Goal: Information Seeking & Learning: Learn about a topic

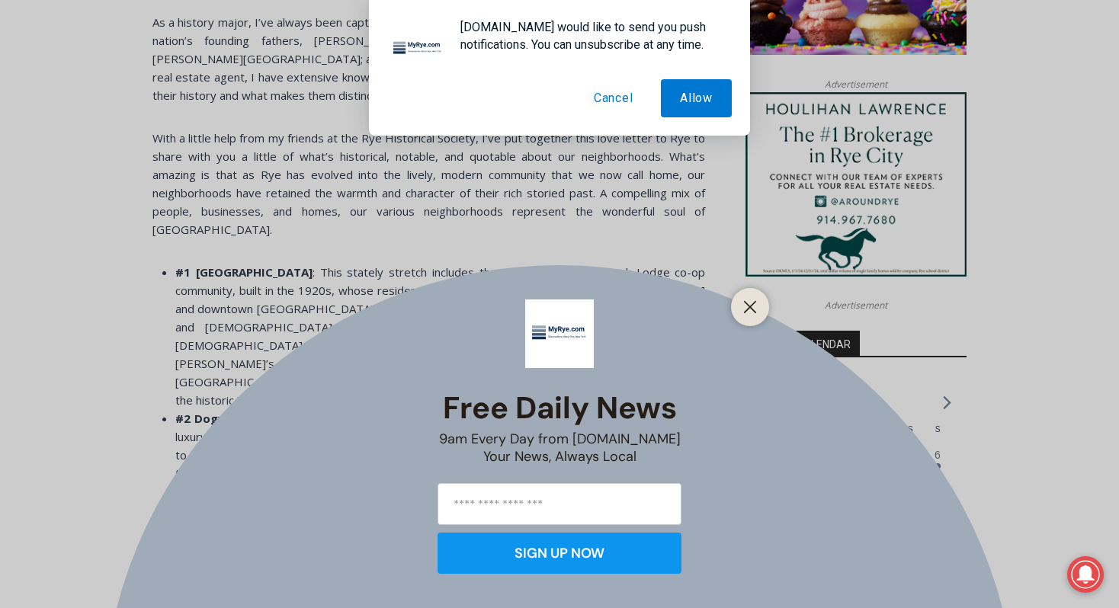
scroll to position [1376, 0]
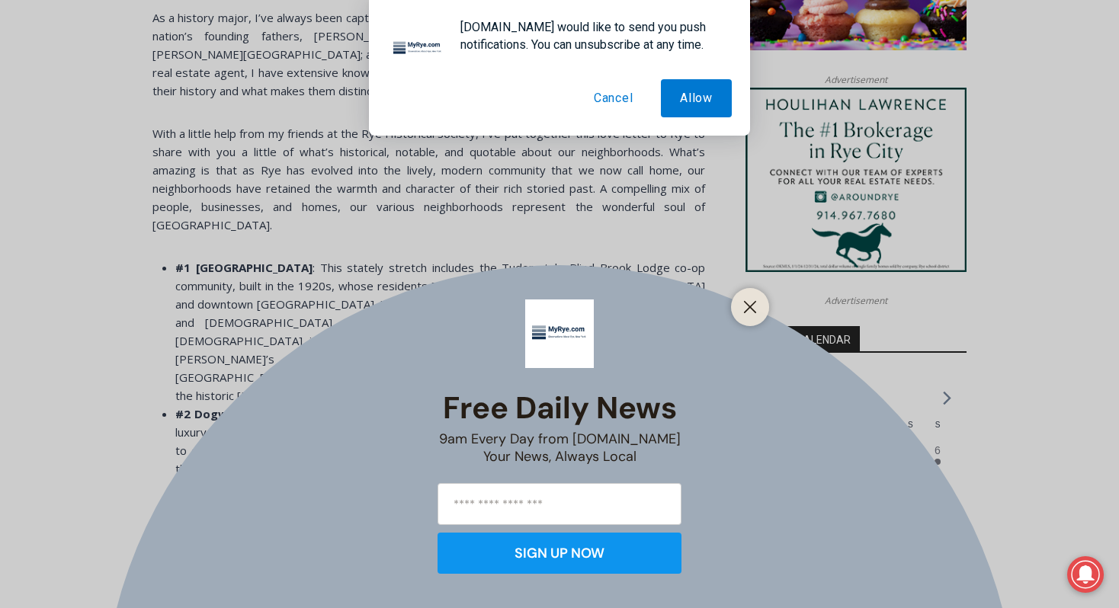
click at [308, 204] on div "Free Daily News 9am Every Day from [DOMAIN_NAME] Your News, Always Local SIGN U…" at bounding box center [559, 304] width 1119 height 608
click at [760, 302] on div at bounding box center [750, 307] width 38 height 38
click at [355, 257] on div "Free Daily News 9am Every Day from [DOMAIN_NAME] Your News, Always Local SIGN U…" at bounding box center [559, 304] width 1119 height 608
click at [738, 302] on div at bounding box center [750, 307] width 38 height 38
click at [630, 104] on button "Cancel" at bounding box center [614, 98] width 78 height 38
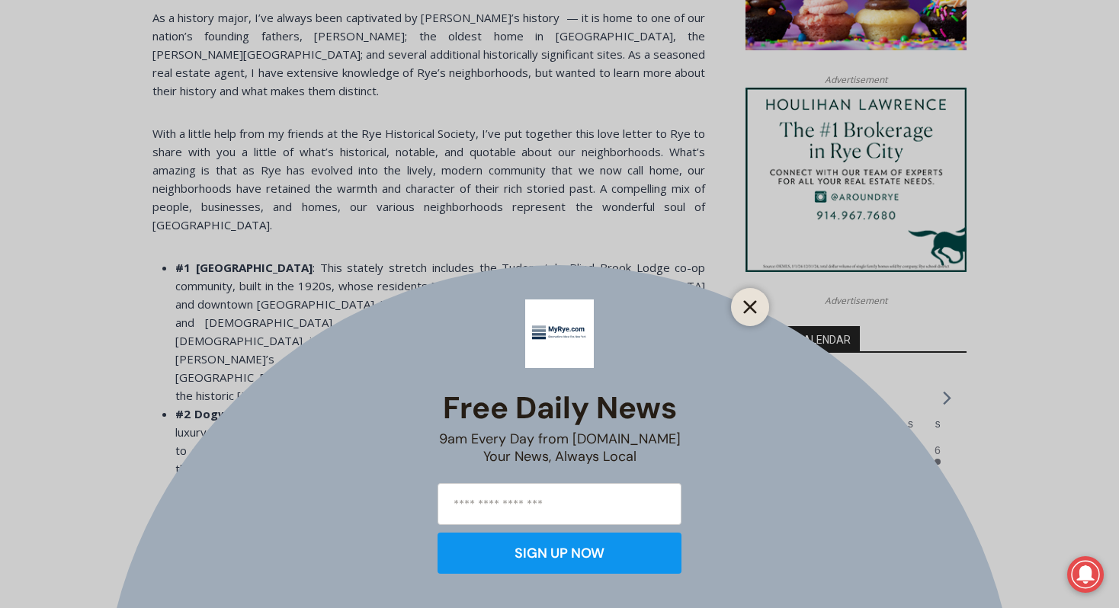
click at [748, 313] on icon "Close" at bounding box center [750, 307] width 14 height 14
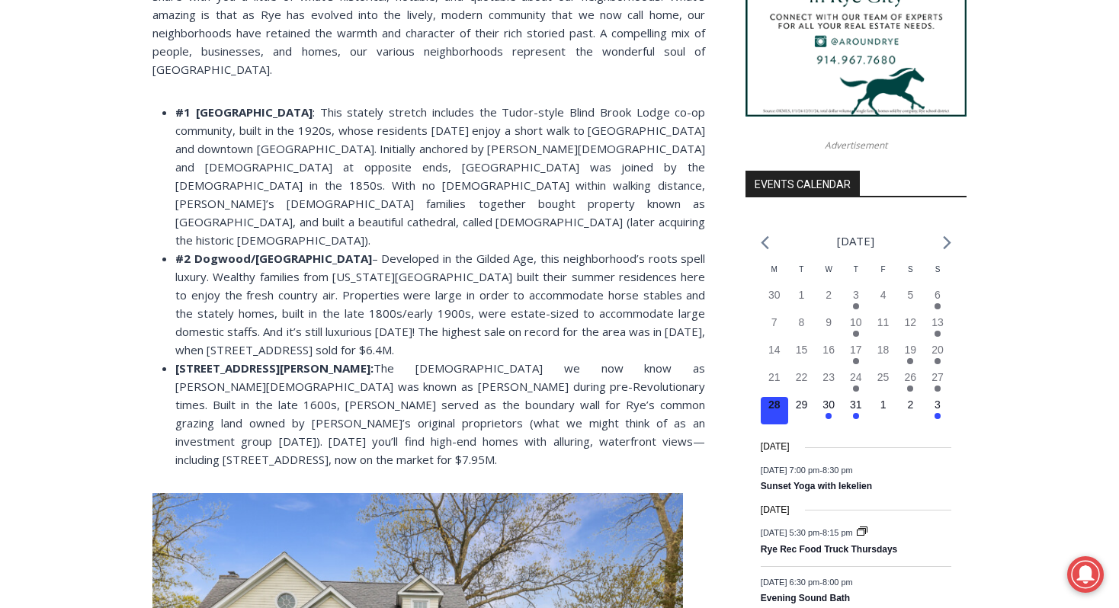
scroll to position [1544, 0]
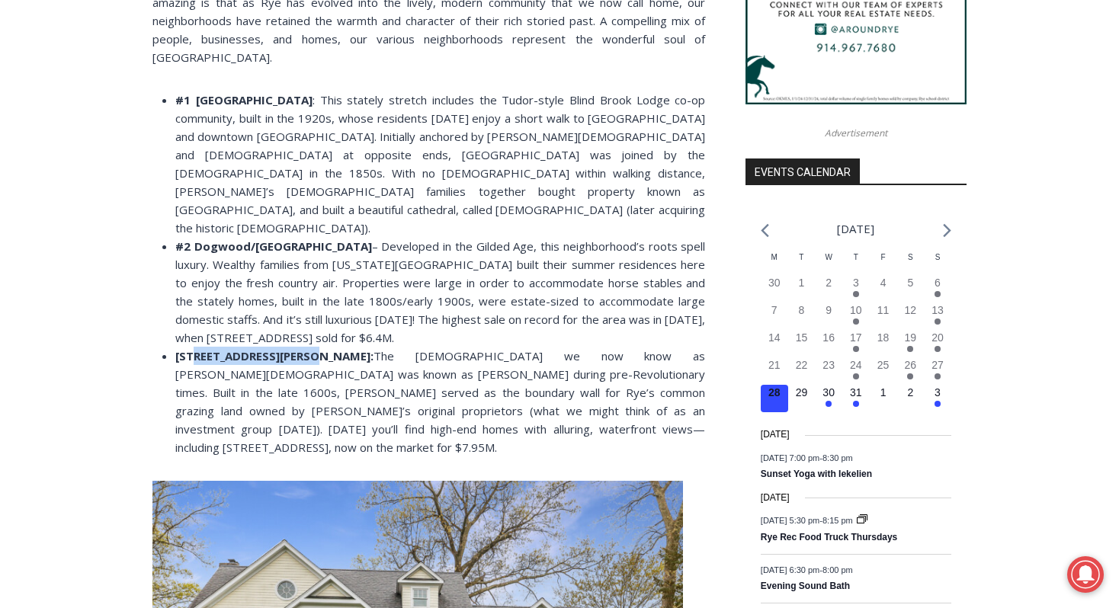
drag, startPoint x: 193, startPoint y: 265, endPoint x: 309, endPoint y: 266, distance: 116.6
click at [309, 348] on strong "[STREET_ADDRESS][PERSON_NAME]:" at bounding box center [274, 355] width 198 height 15
copy strong "[PERSON_NAME][GEOGRAPHIC_DATA]"
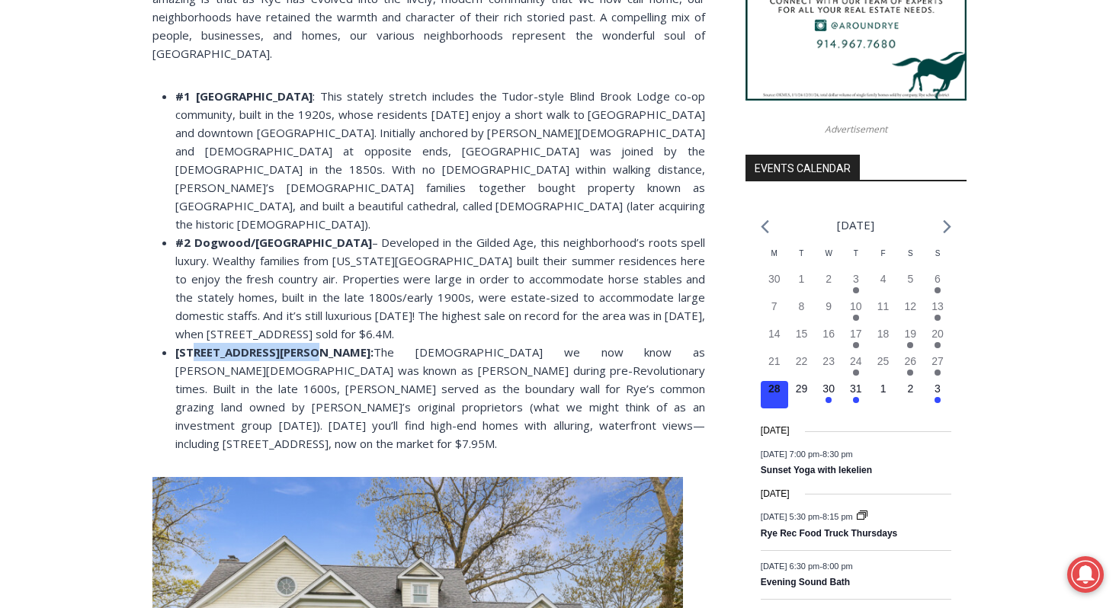
scroll to position [1574, 0]
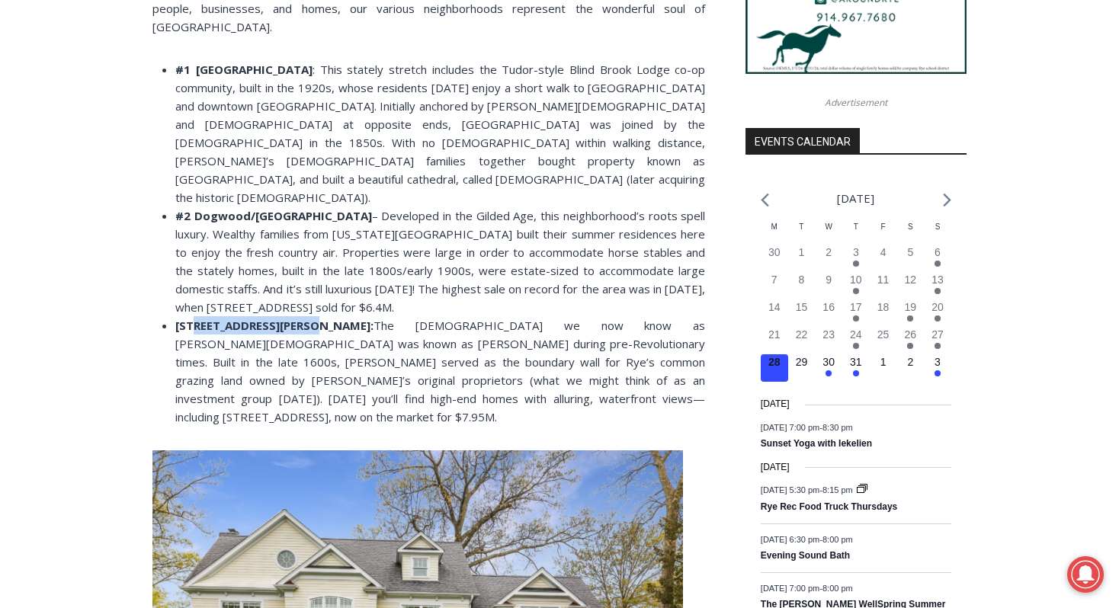
drag, startPoint x: 192, startPoint y: 120, endPoint x: 370, endPoint y: 128, distance: 177.8
click at [370, 208] on strong "#2 Dogwood/[GEOGRAPHIC_DATA]" at bounding box center [273, 215] width 197 height 15
copy strong "Dogwood/[GEOGRAPHIC_DATA]"
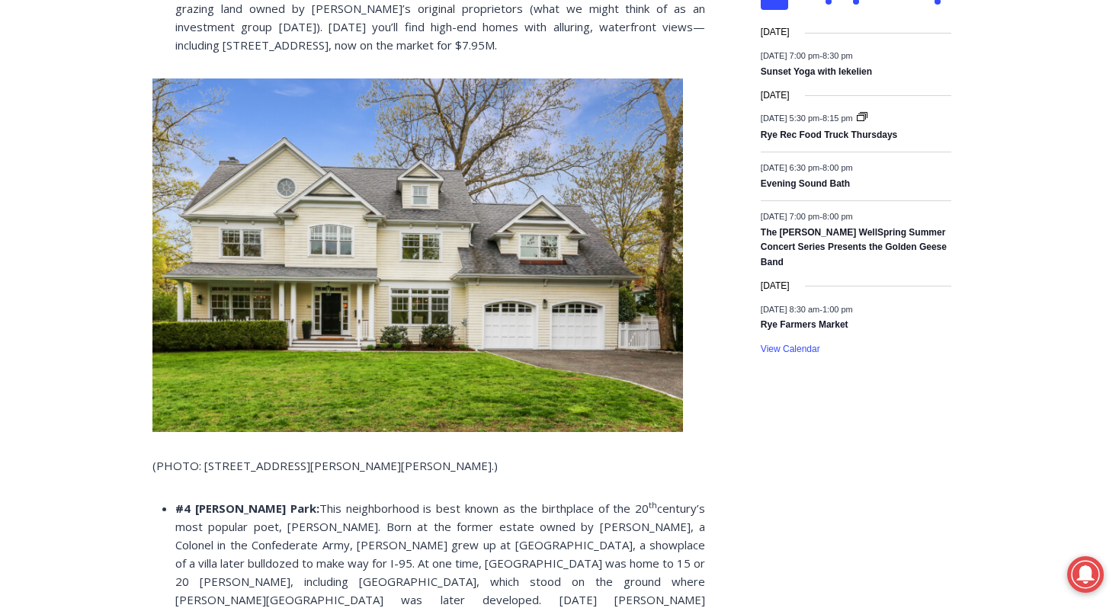
scroll to position [1993, 0]
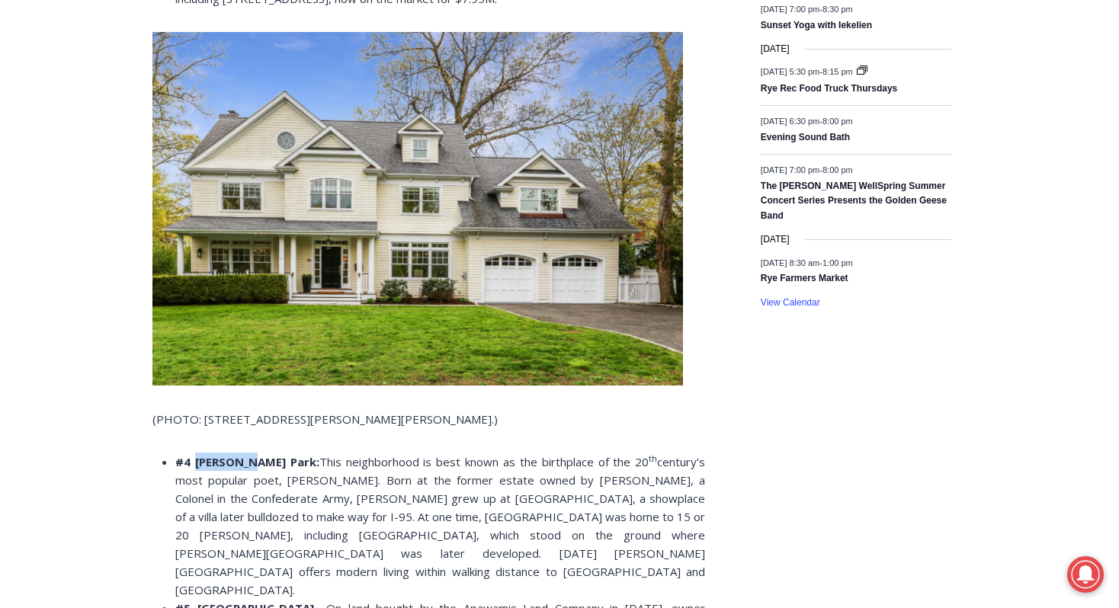
drag, startPoint x: 193, startPoint y: 355, endPoint x: 243, endPoint y: 357, distance: 50.3
click at [243, 454] on strong "#4 [PERSON_NAME] Park:" at bounding box center [247, 461] width 144 height 15
copy strong "[PERSON_NAME] Park:"
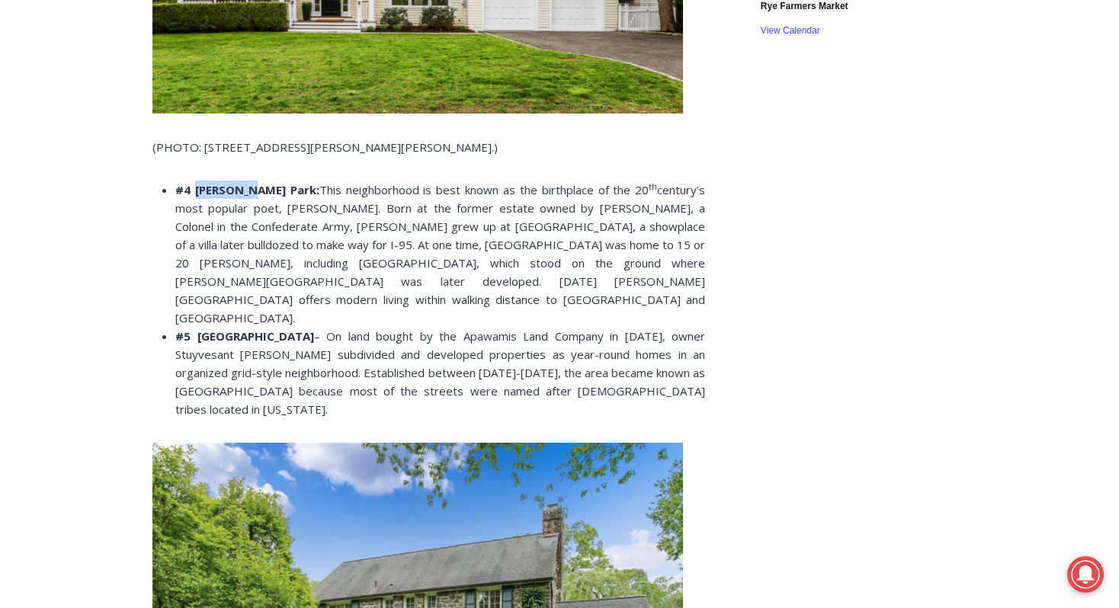
scroll to position [2309, 0]
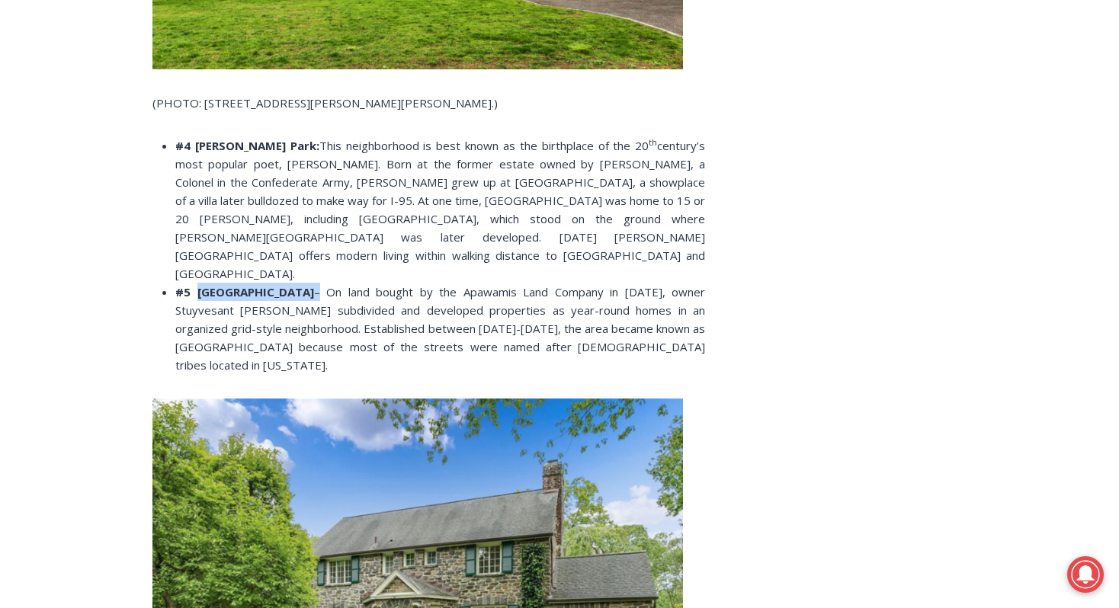
drag, startPoint x: 194, startPoint y: 150, endPoint x: 277, endPoint y: 148, distance: 82.4
click at [277, 283] on li "#5 Indian Village – On land bought by the Apawamis Land Company in [DATE], owne…" at bounding box center [440, 328] width 530 height 91
copy li "[GEOGRAPHIC_DATA]"
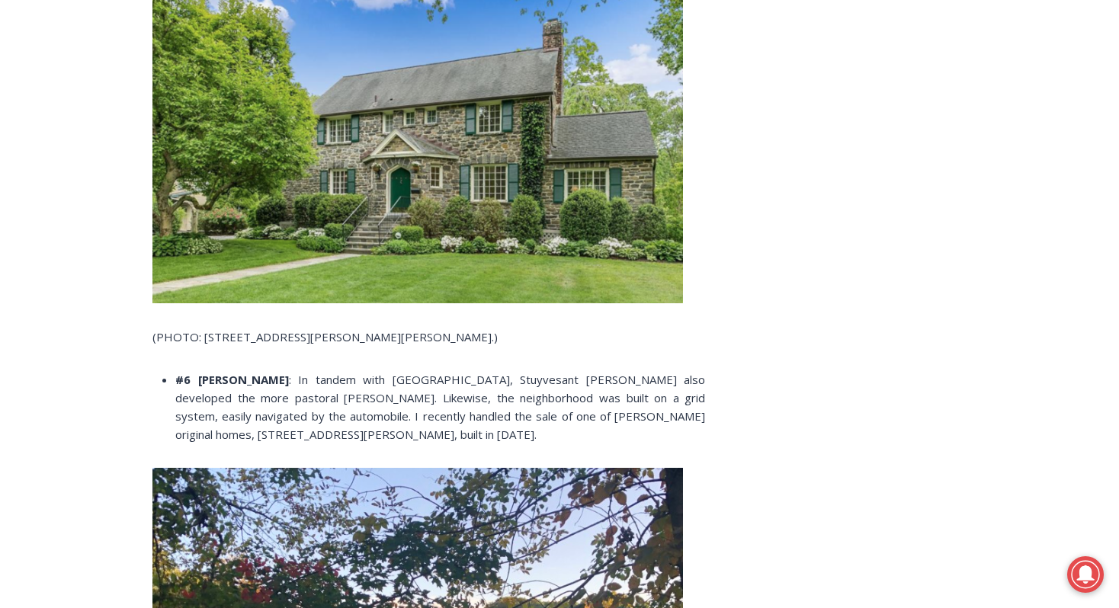
scroll to position [2820, 0]
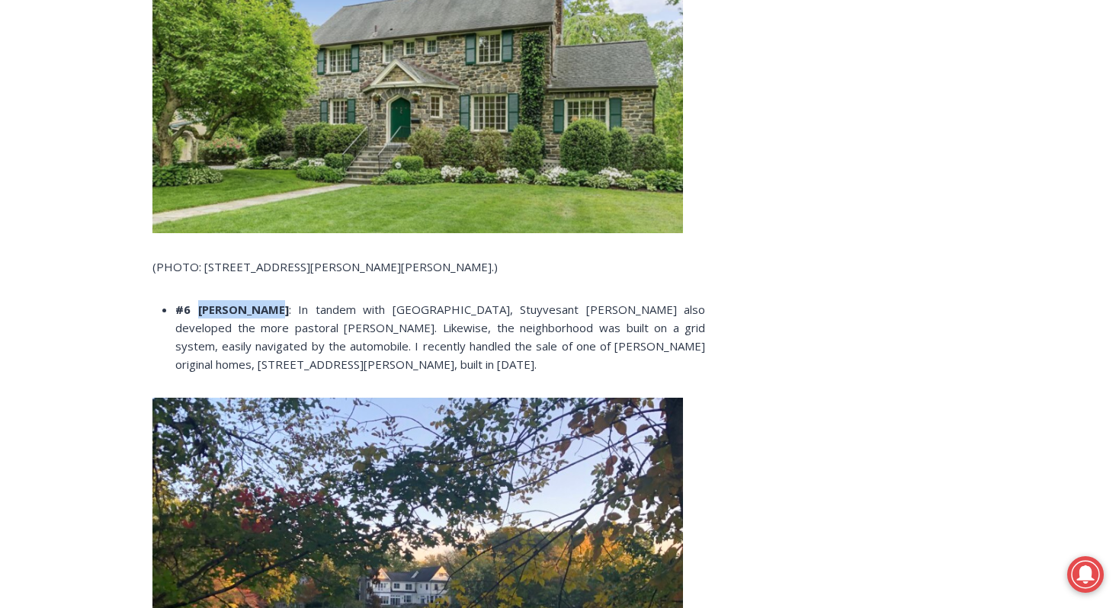
drag, startPoint x: 191, startPoint y: 147, endPoint x: 277, endPoint y: 146, distance: 86.1
click at [277, 300] on li "#6 [PERSON_NAME] : In tandem with [GEOGRAPHIC_DATA], Stuyvesant [PERSON_NAME] a…" at bounding box center [440, 336] width 530 height 73
copy strong "[PERSON_NAME]"
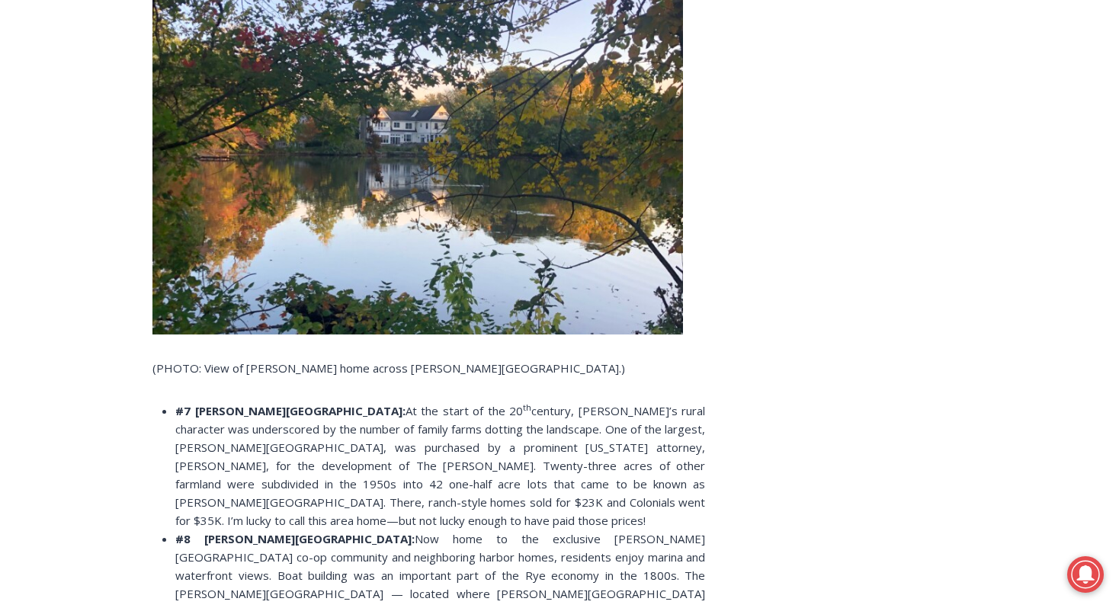
scroll to position [3288, 0]
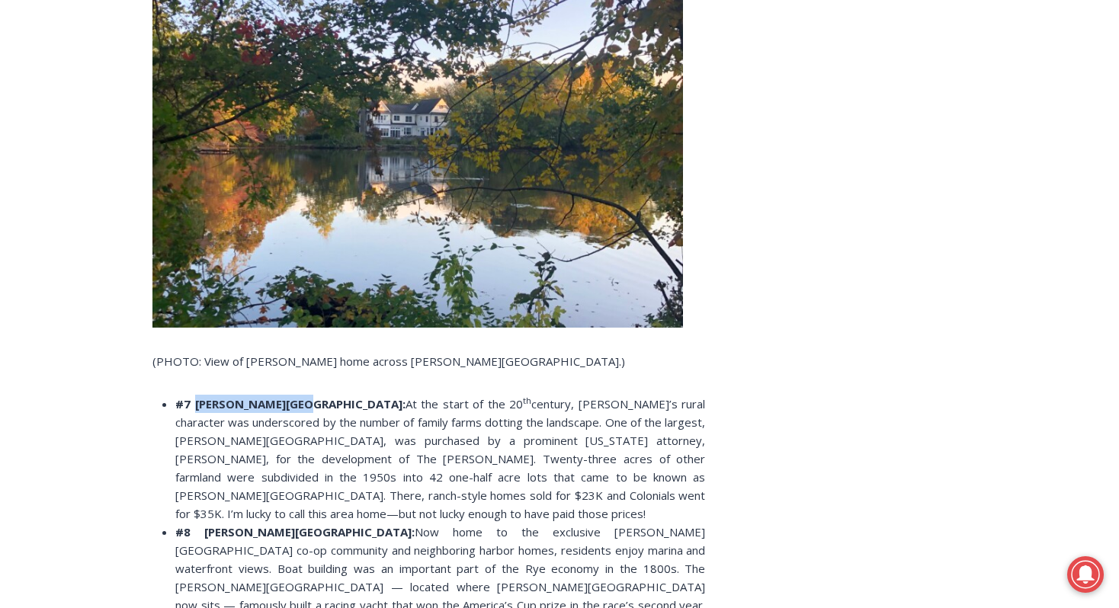
drag, startPoint x: 193, startPoint y: 243, endPoint x: 303, endPoint y: 242, distance: 110.5
click at [303, 396] on strong "#7 [PERSON_NAME][GEOGRAPHIC_DATA]:" at bounding box center [290, 403] width 230 height 15
copy strong "[PERSON_NAME] Pond Estates"
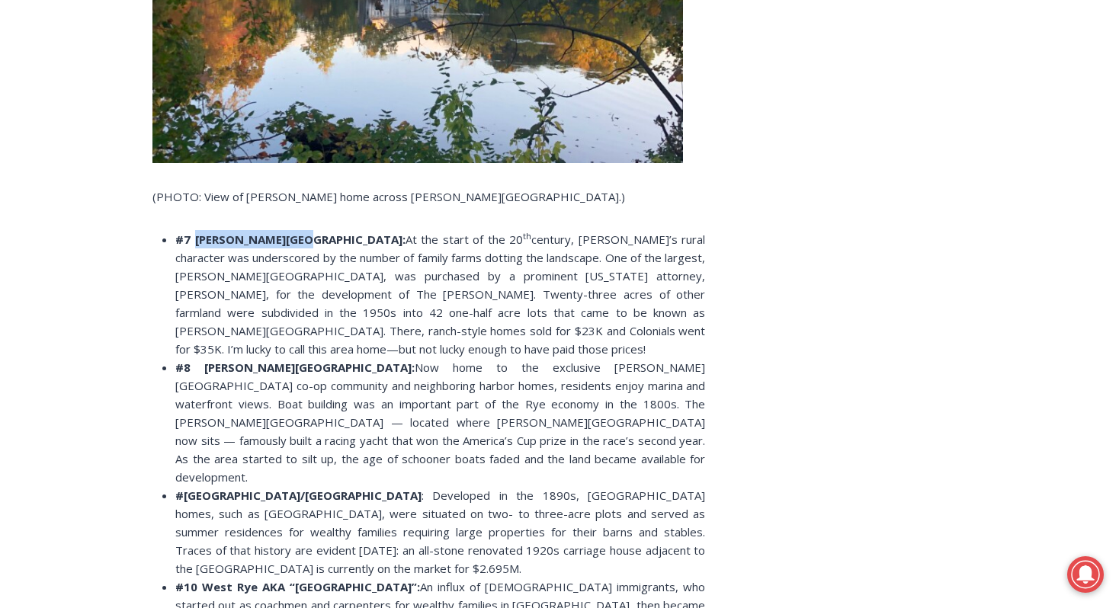
scroll to position [3576, 0]
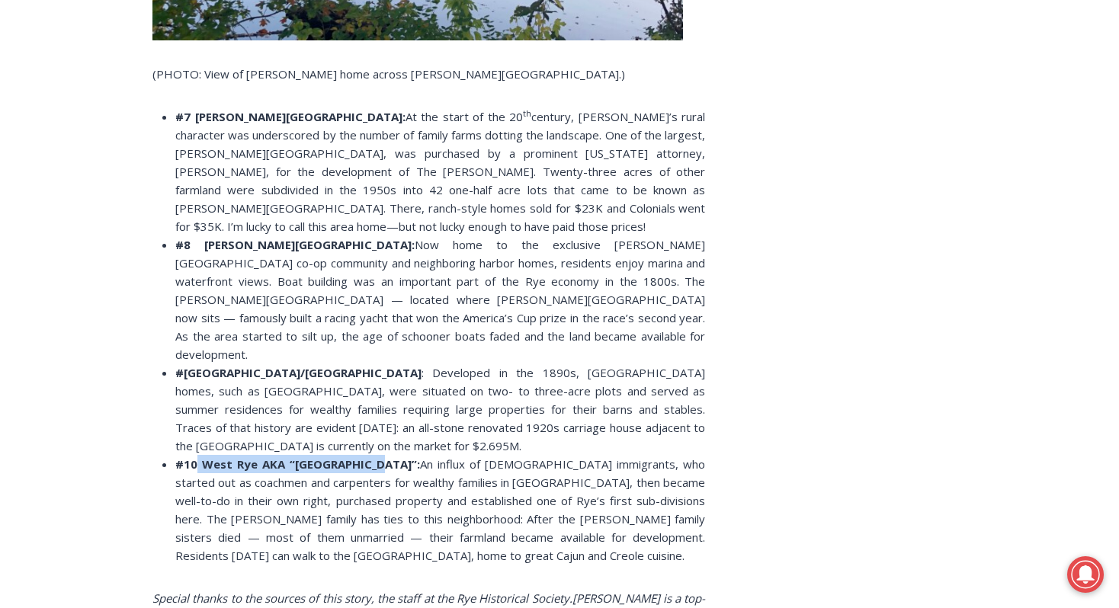
drag, startPoint x: 196, startPoint y: 264, endPoint x: 356, endPoint y: 265, distance: 160.1
click at [356, 457] on strong "#10 West Rye AKA “[GEOGRAPHIC_DATA]”:" at bounding box center [297, 464] width 245 height 15
drag, startPoint x: 356, startPoint y: 265, endPoint x: 293, endPoint y: 265, distance: 62.5
click at [305, 457] on strong "#10 West Rye AKA “[GEOGRAPHIC_DATA]”:" at bounding box center [297, 464] width 245 height 15
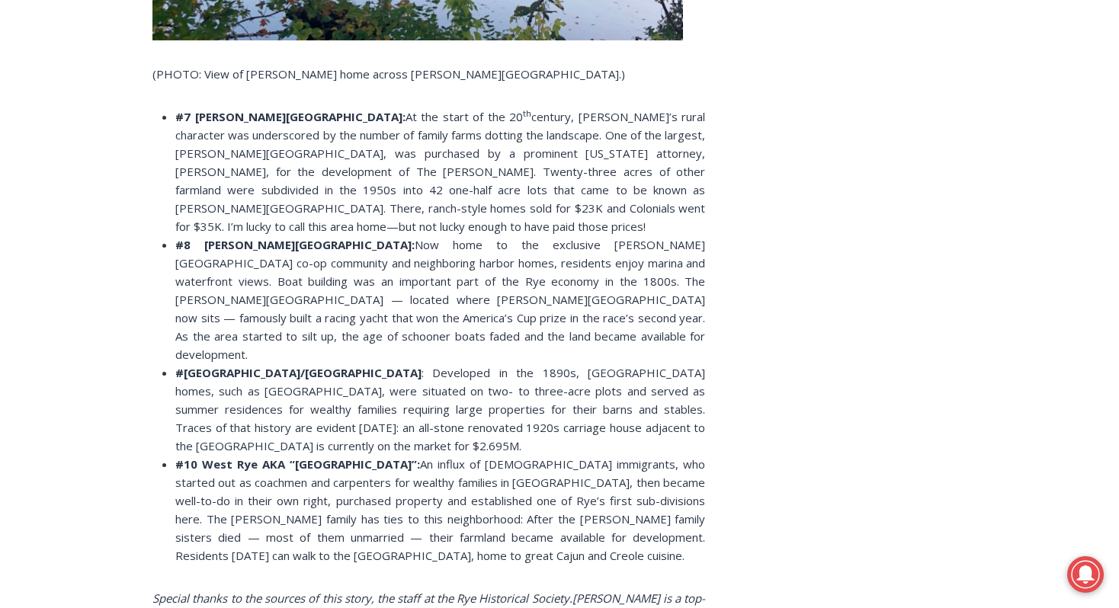
click at [266, 457] on strong "#10 West Rye AKA “[GEOGRAPHIC_DATA]”:" at bounding box center [297, 464] width 245 height 15
drag, startPoint x: 250, startPoint y: 266, endPoint x: 199, endPoint y: 263, distance: 51.2
click at [199, 457] on strong "#10 West Rye AKA “[GEOGRAPHIC_DATA]”:" at bounding box center [297, 464] width 245 height 15
copy strong "West Rye"
drag, startPoint x: 188, startPoint y: 172, endPoint x: 482, endPoint y: 172, distance: 294.2
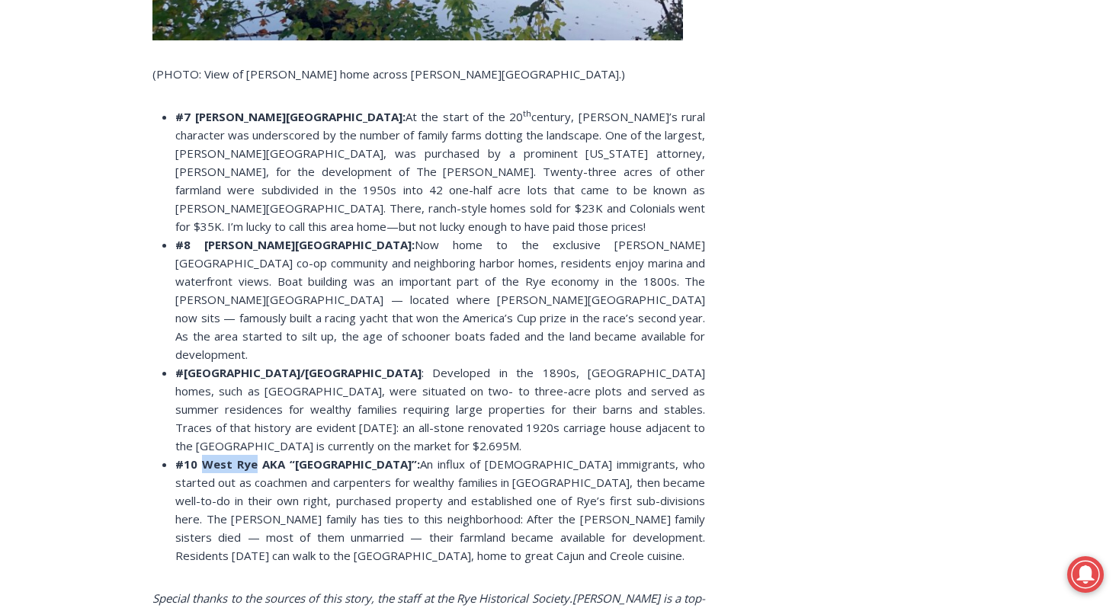
click at [482, 364] on li "#9 [GEOGRAPHIC_DATA]/[GEOGRAPHIC_DATA] : [GEOGRAPHIC_DATA] in the 1890s, [GEOGR…" at bounding box center [440, 409] width 530 height 91
copy strong "[GEOGRAPHIC_DATA]/[GEOGRAPHIC_DATA]"
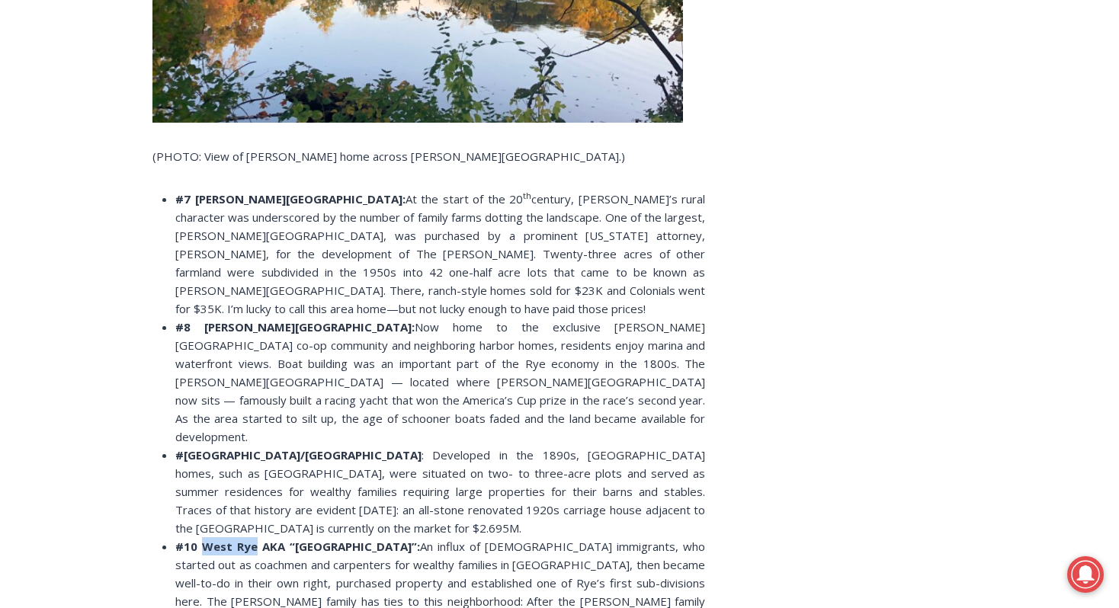
scroll to position [3471, 0]
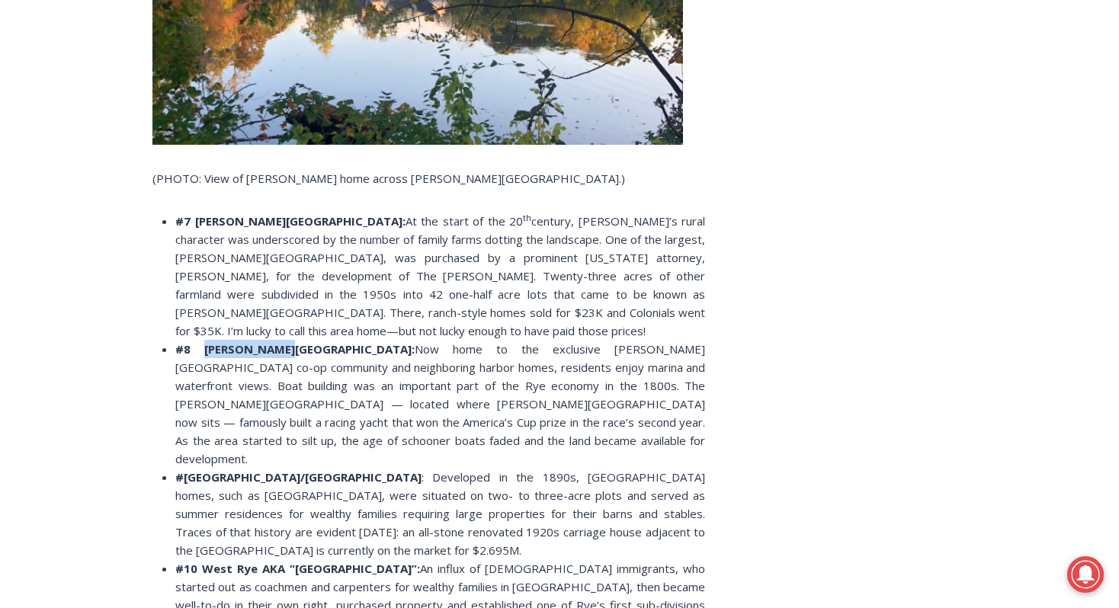
drag, startPoint x: 193, startPoint y: 168, endPoint x: 280, endPoint y: 167, distance: 86.9
click at [280, 341] on strong "#8 [PERSON_NAME][GEOGRAPHIC_DATA]:" at bounding box center [294, 348] width 239 height 15
copy strong "[PERSON_NAME][GEOGRAPHIC_DATA]"
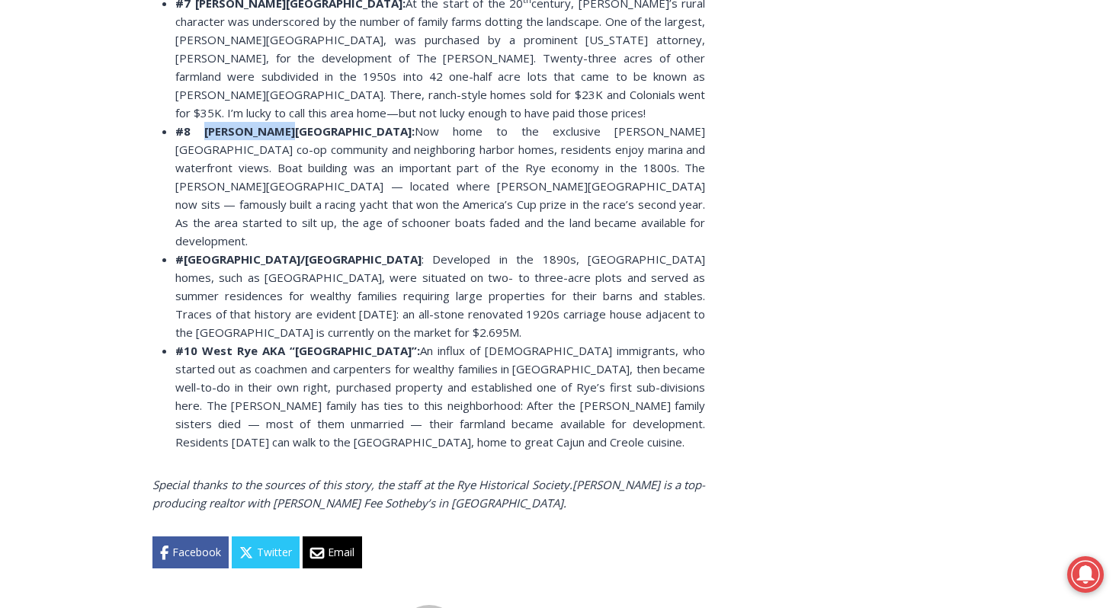
scroll to position [4182, 0]
